Goal: Task Accomplishment & Management: Use online tool/utility

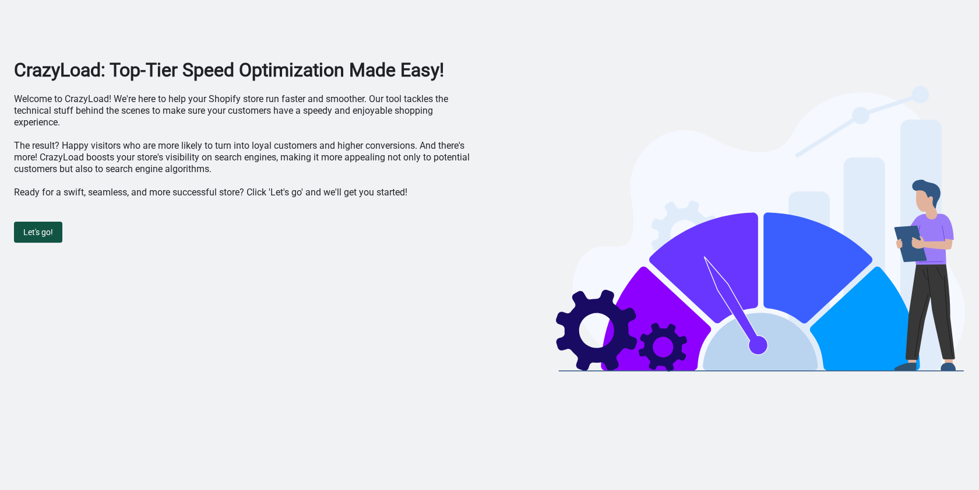
click at [41, 228] on span "Let's go!" at bounding box center [38, 231] width 30 height 9
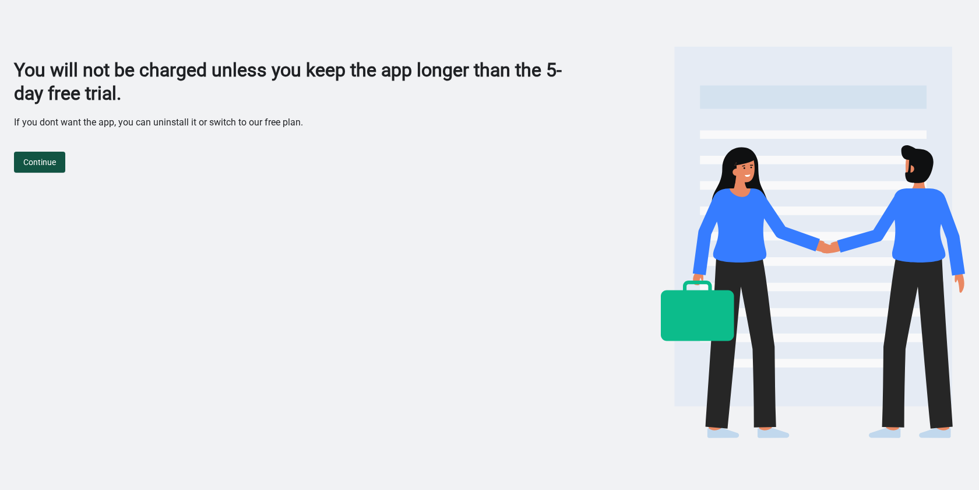
click at [52, 165] on span "Continue" at bounding box center [39, 161] width 33 height 9
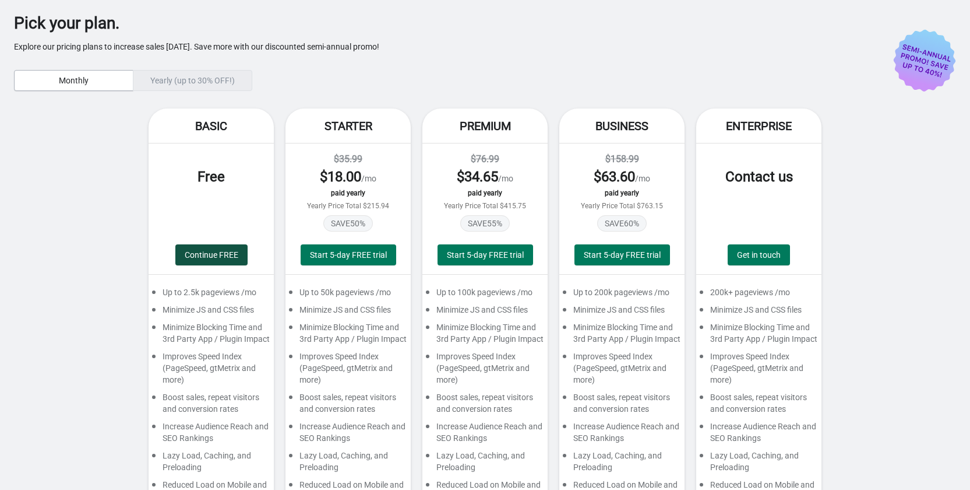
click at [210, 255] on span "Continue FREE" at bounding box center [212, 254] width 54 height 9
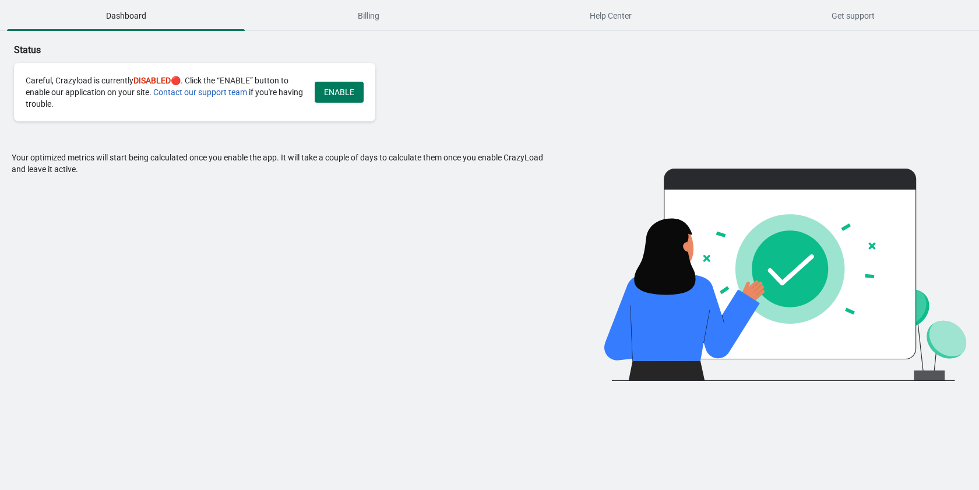
drag, startPoint x: 536, startPoint y: 93, endPoint x: 119, endPoint y: 207, distance: 432.1
click at [119, 207] on div "Your optimized metrics will start being calculated once you enable the app. It …" at bounding box center [284, 266] width 545 height 229
click at [343, 96] on span "ENABLE" at bounding box center [339, 91] width 30 height 9
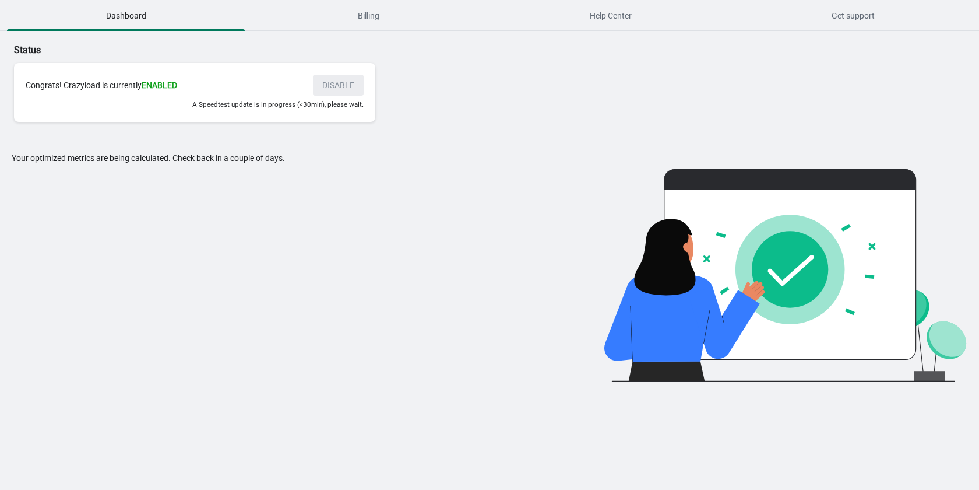
click at [286, 107] on small "A Speedtest update is in progress (<30min), please wait." at bounding box center [277, 104] width 171 height 8
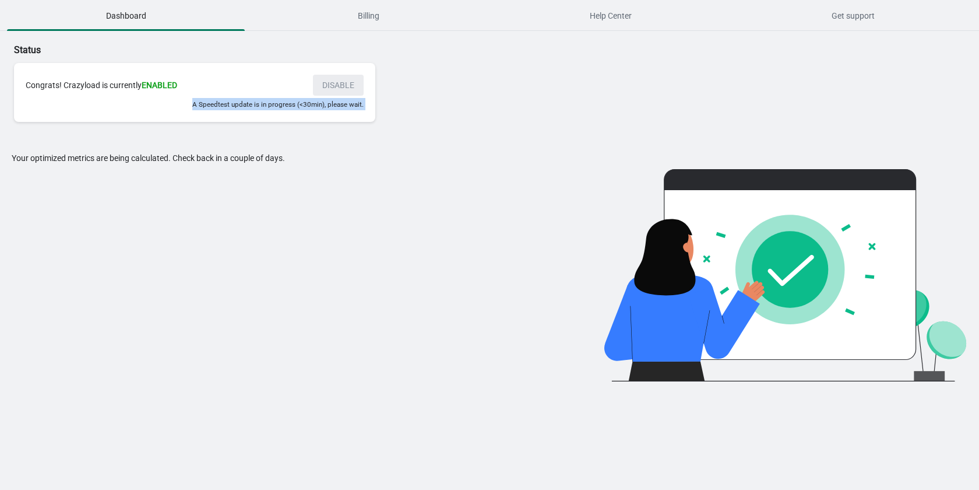
click at [286, 107] on small "A Speedtest update is in progress (<30min), please wait." at bounding box center [277, 104] width 171 height 8
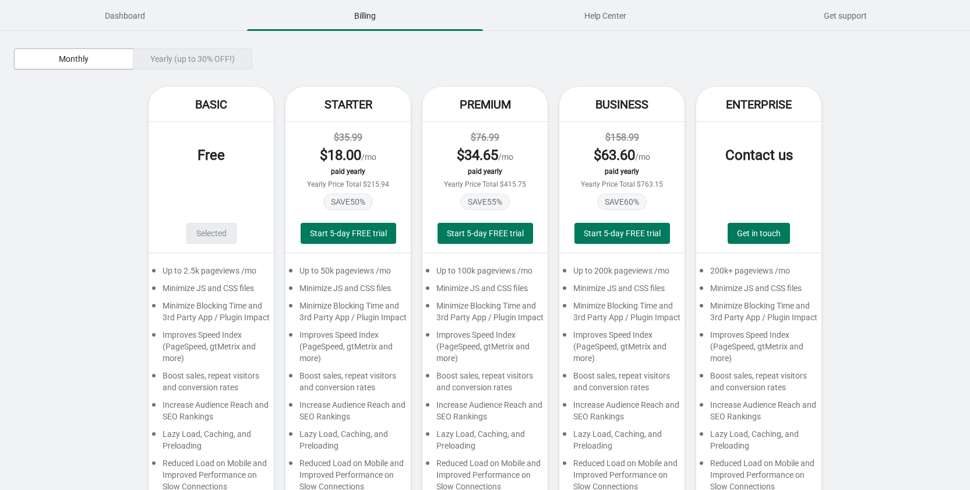
scroll to position [48, 0]
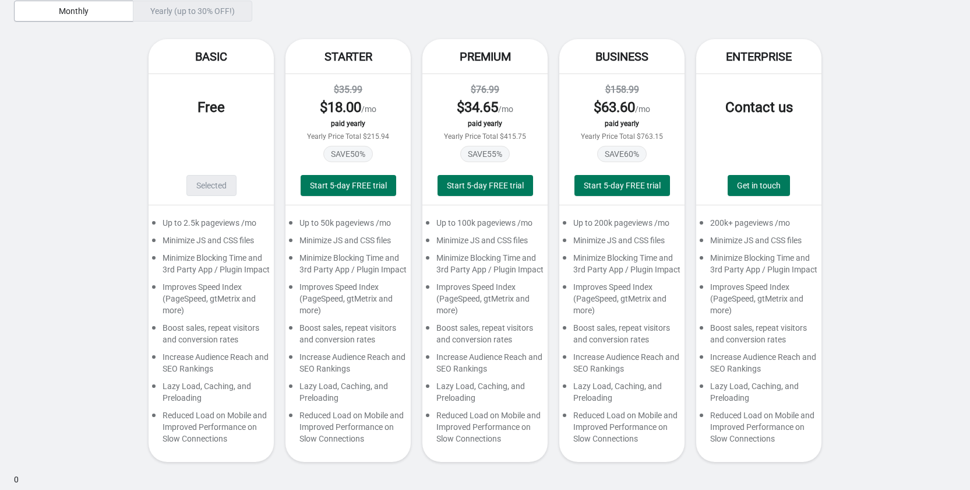
click at [216, 181] on div "Selected" at bounding box center [212, 185] width 50 height 21
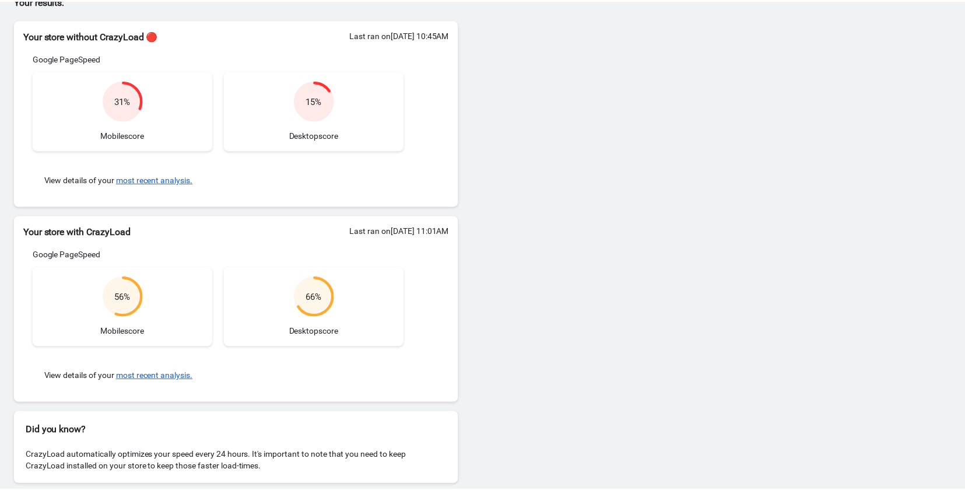
scroll to position [133, 0]
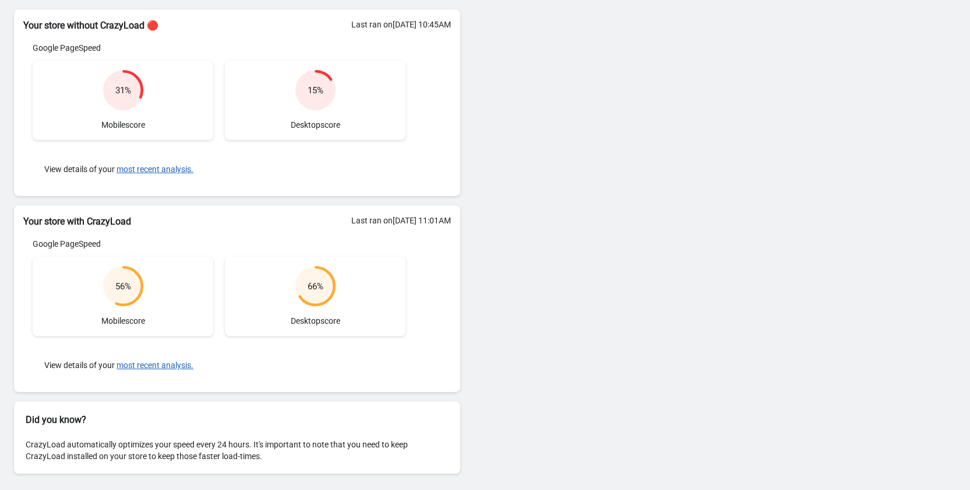
click at [122, 99] on circle at bounding box center [122, 89] width 37 height 37
click at [276, 445] on div "CrazyLoad automatically optimizes your speed every 24 hours. It's important to …" at bounding box center [237, 450] width 446 height 47
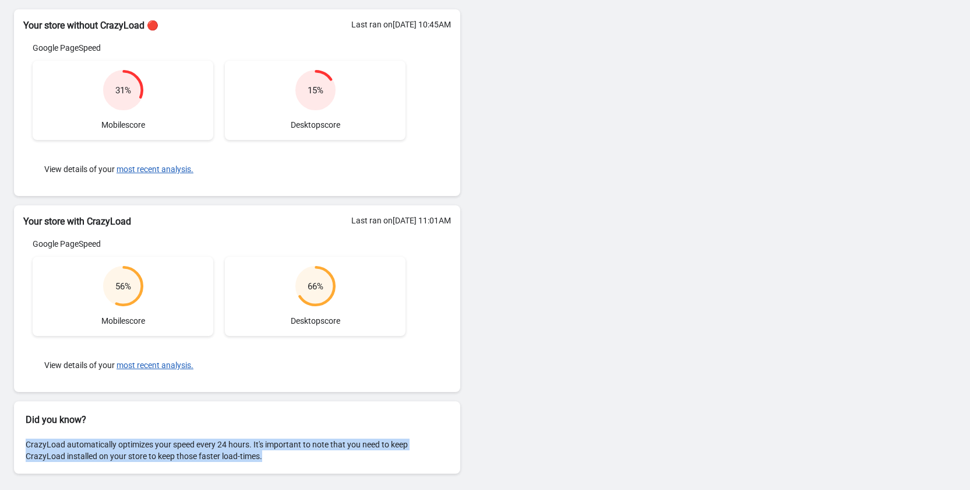
click at [276, 445] on div "CrazyLoad automatically optimizes your speed every 24 hours. It's important to …" at bounding box center [237, 450] width 446 height 47
click at [266, 463] on div "CrazyLoad automatically optimizes your speed every 24 hours. It's important to …" at bounding box center [237, 450] width 446 height 47
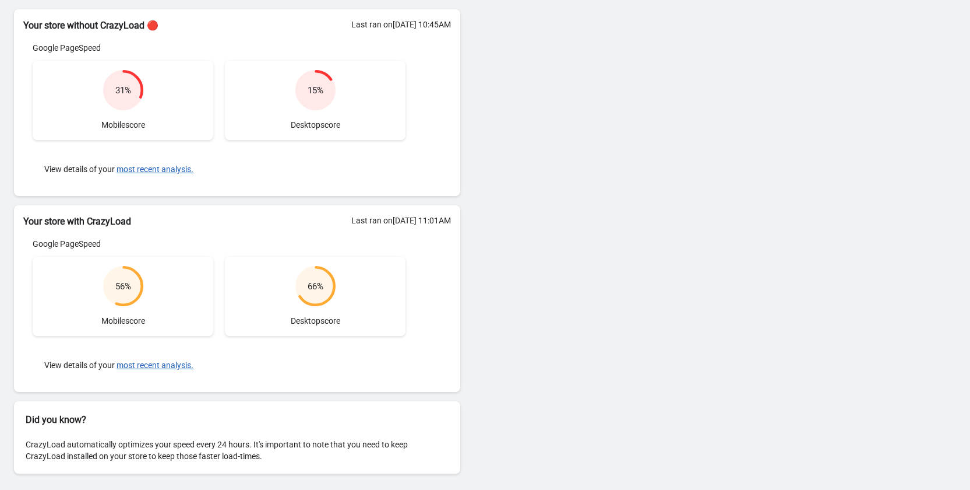
click at [265, 462] on div "CrazyLoad automatically optimizes your speed every 24 hours. It's important to …" at bounding box center [237, 450] width 446 height 47
